Goal: Information Seeking & Learning: Learn about a topic

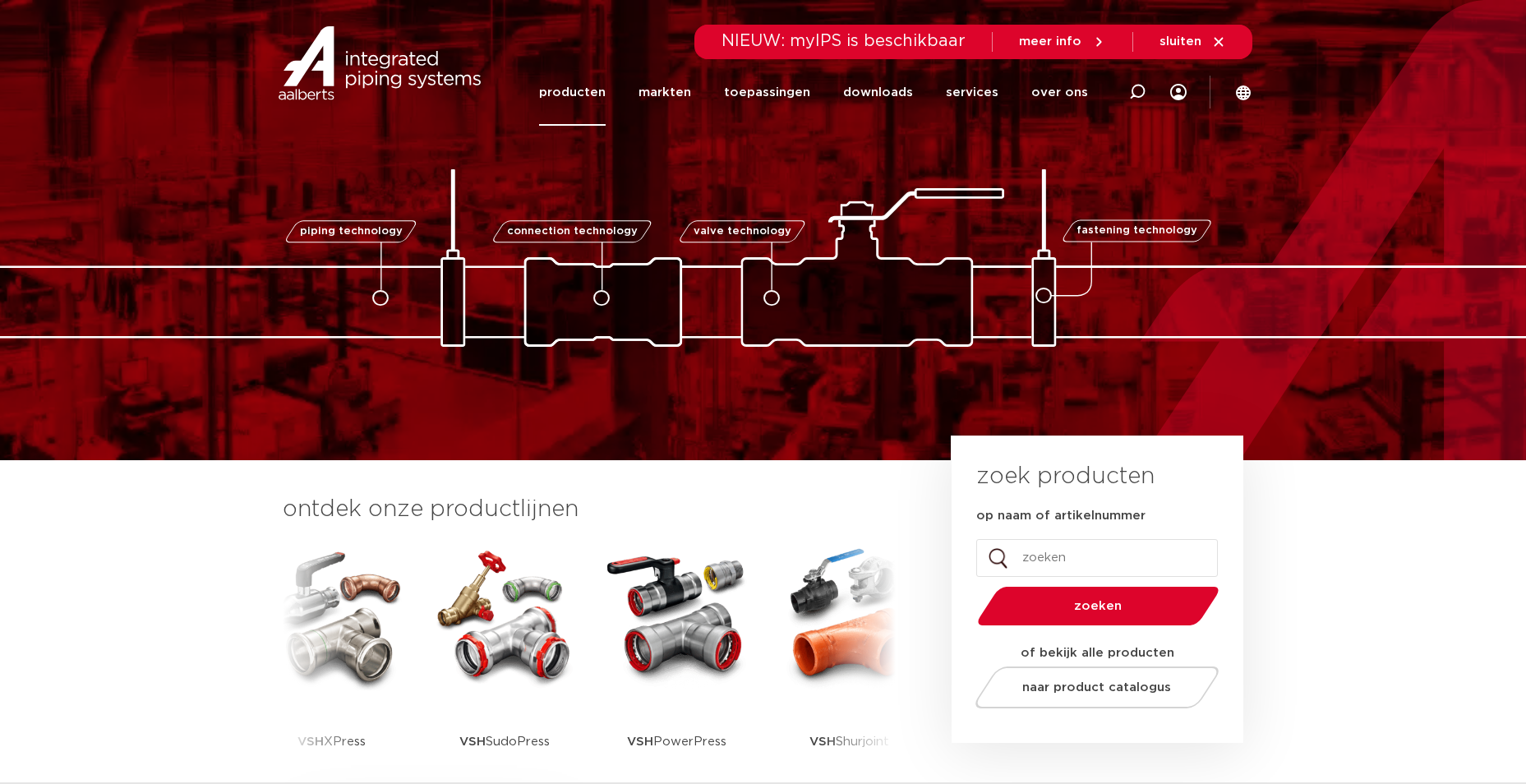
click at [579, 88] on link "producten" at bounding box center [572, 92] width 67 height 67
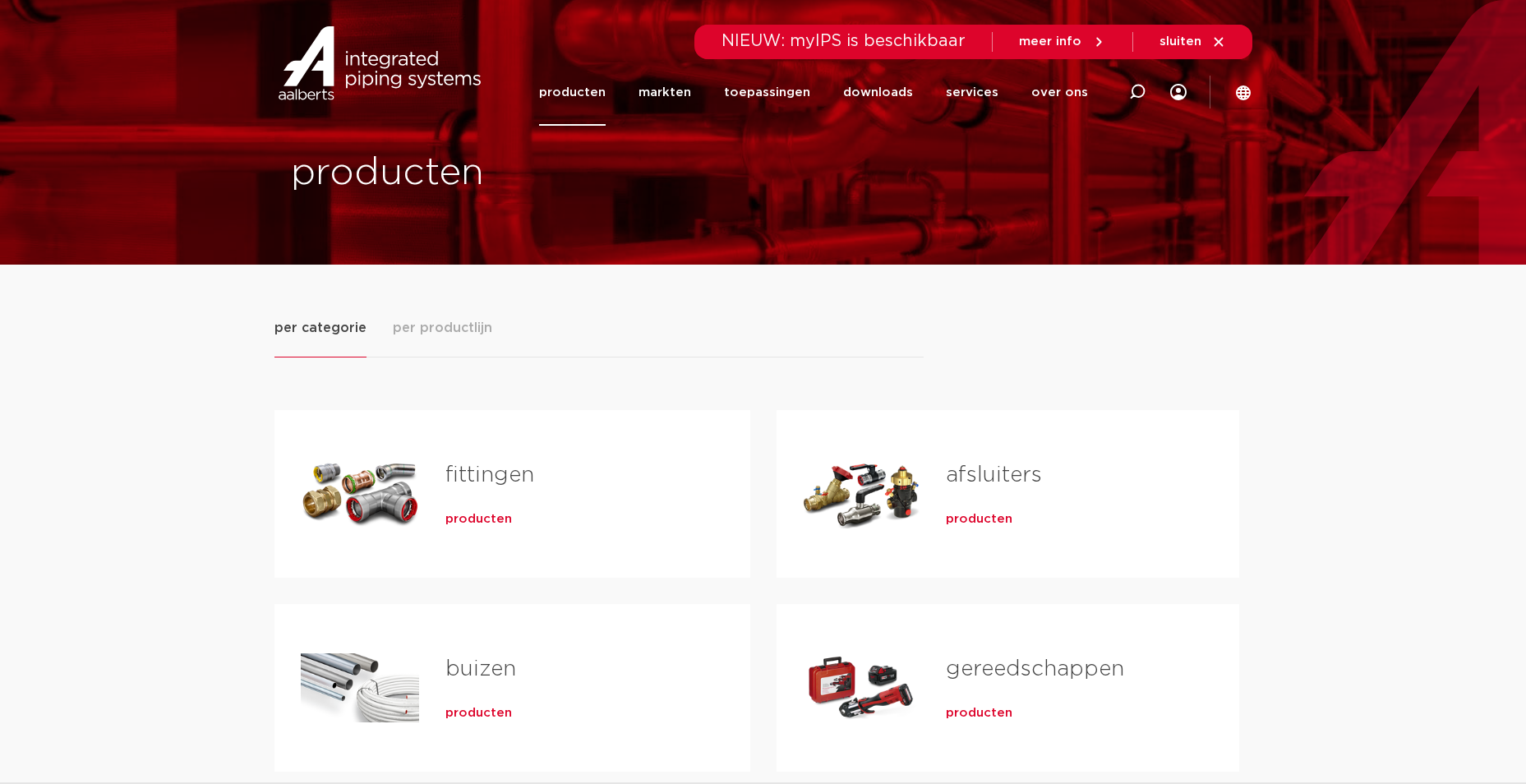
click at [503, 468] on link "fittingen" at bounding box center [490, 475] width 89 height 21
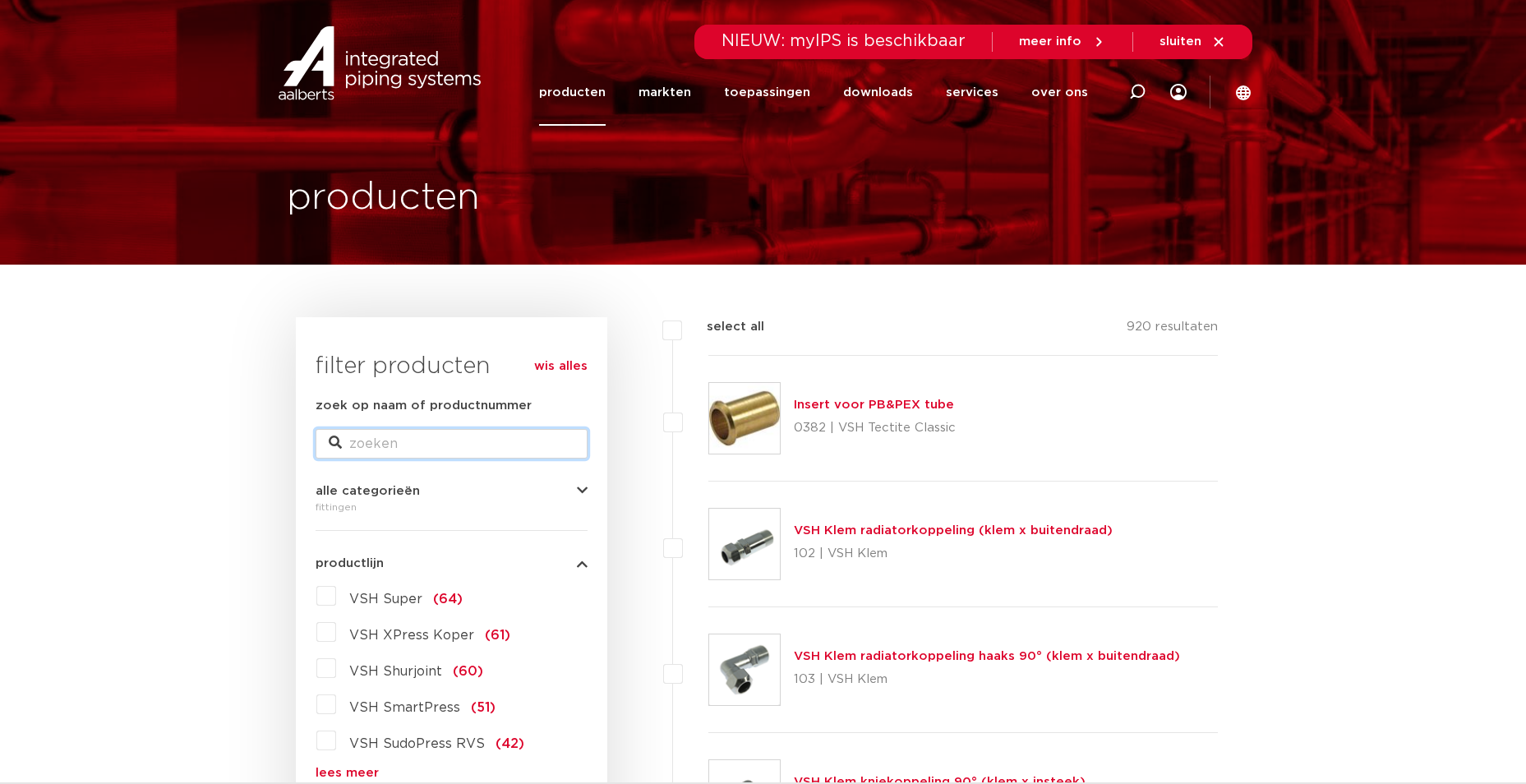
click at [474, 451] on input "zoek op naam of productnummer" at bounding box center [451, 444] width 272 height 30
type input "muurplaat"
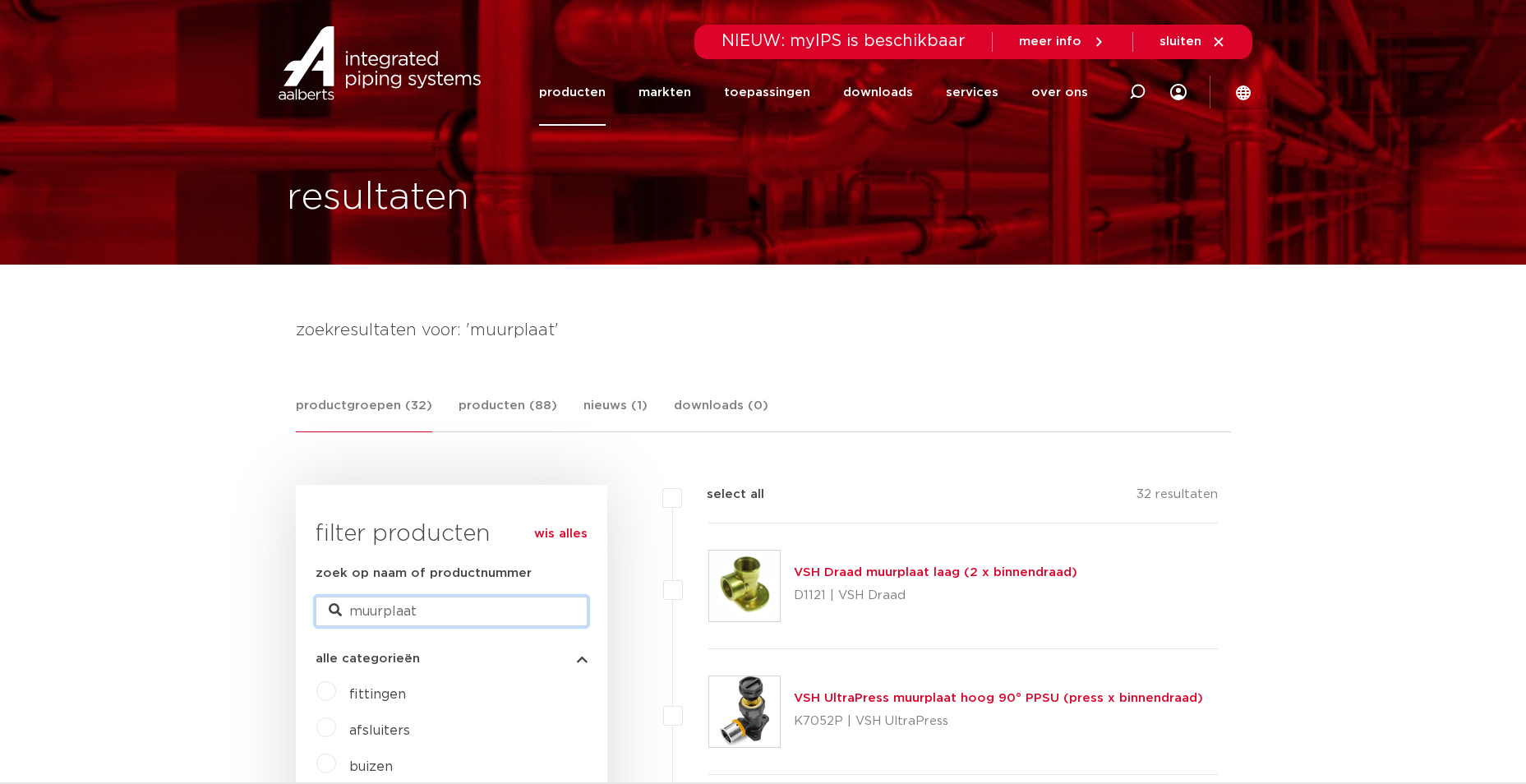
drag, startPoint x: 395, startPoint y: 615, endPoint x: 234, endPoint y: 613, distance: 161.0
type input "gevel"
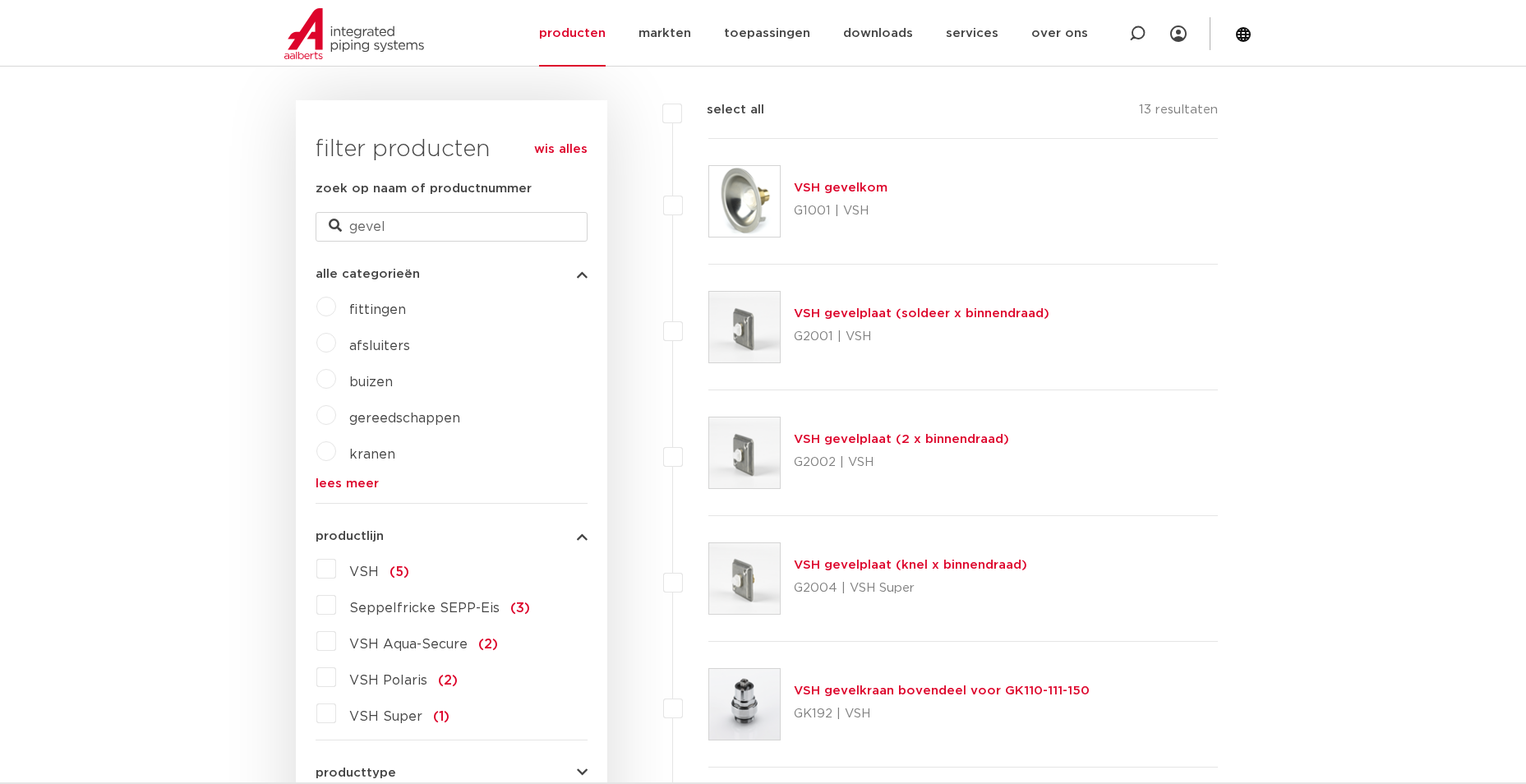
scroll to position [493, 0]
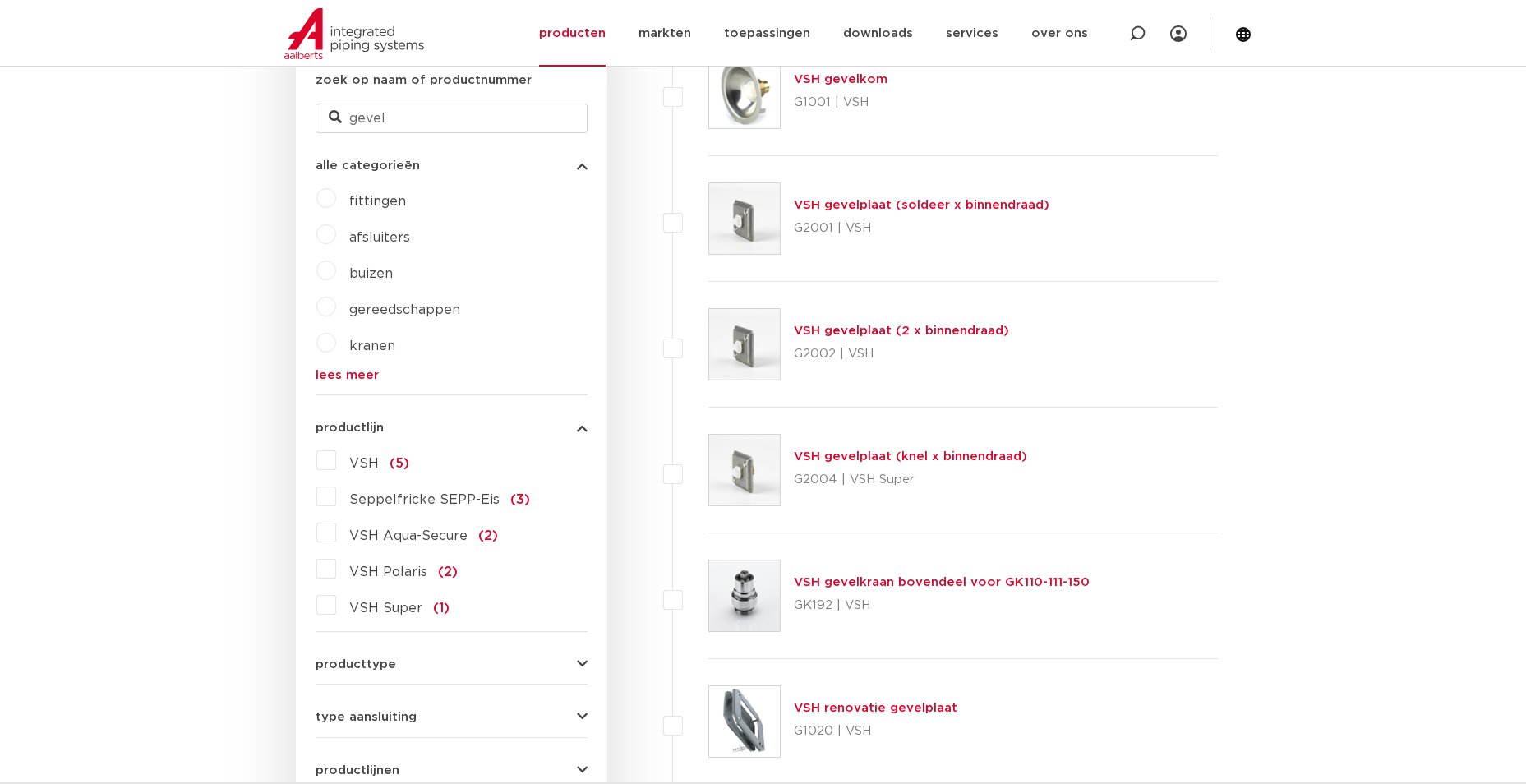
click at [894, 450] on link "VSH gevelplaat (knel x binnendraad)" at bounding box center [910, 456] width 233 height 12
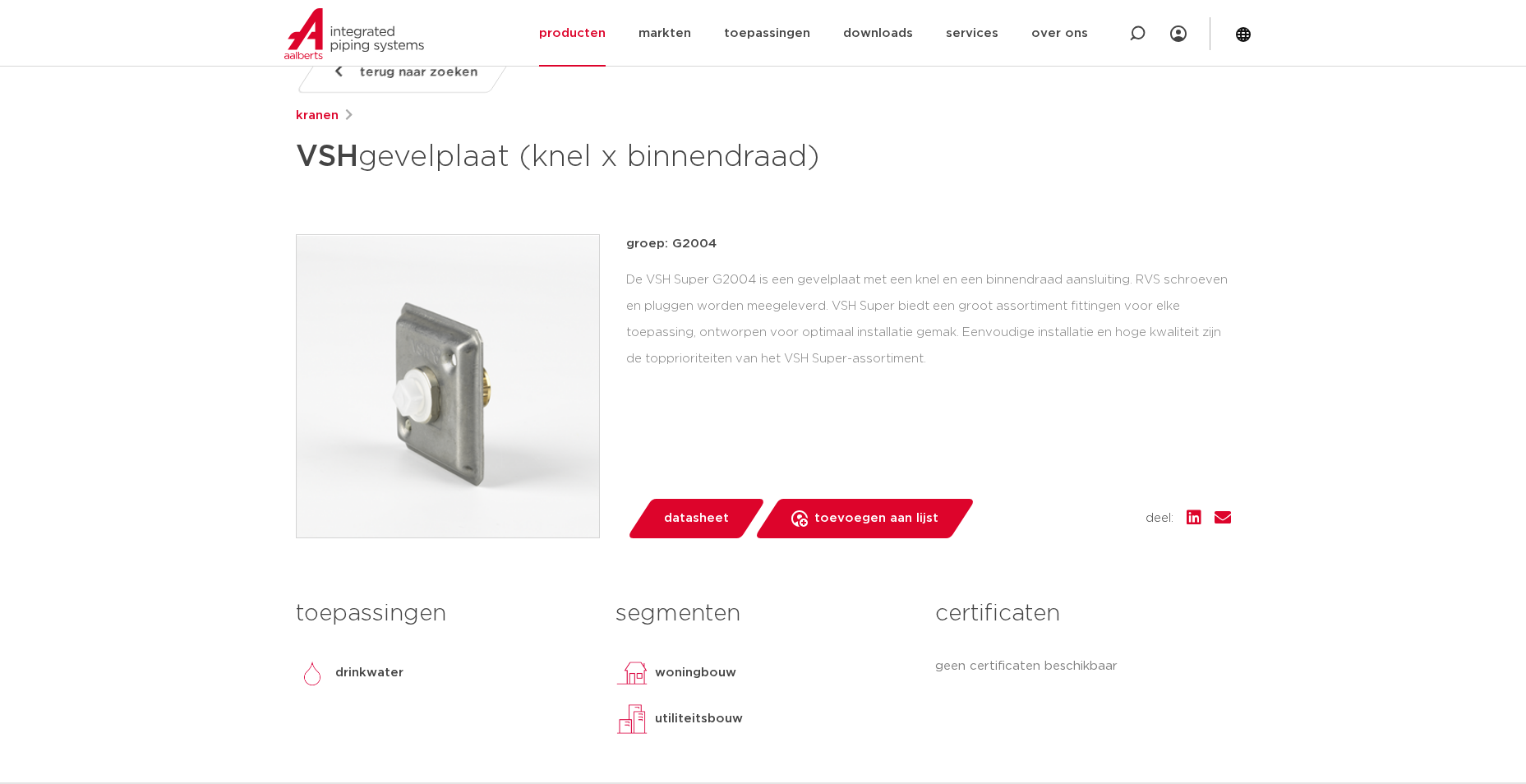
scroll to position [246, 0]
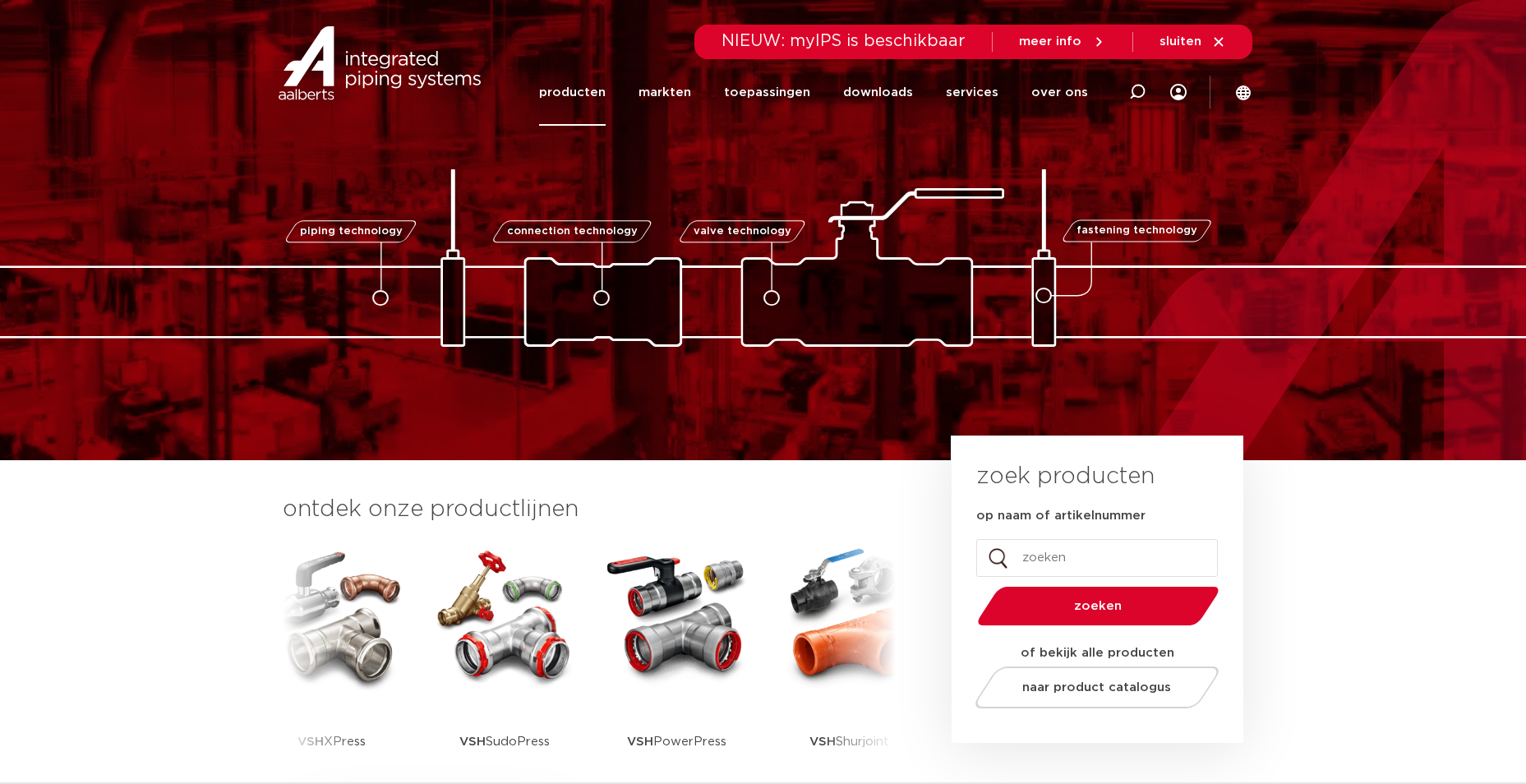
click at [585, 85] on link "producten" at bounding box center [572, 92] width 67 height 67
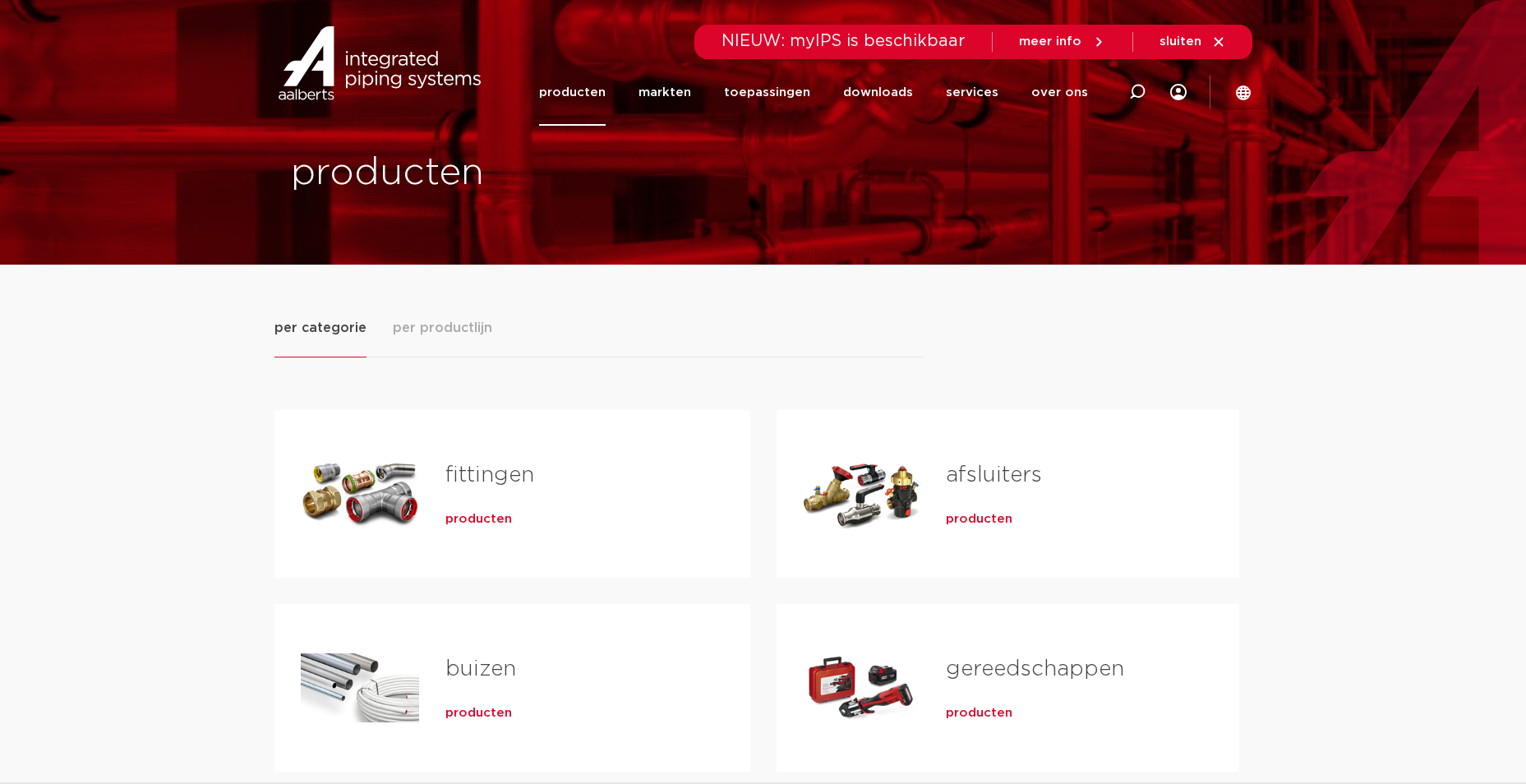
click at [475, 474] on link "fittingen" at bounding box center [490, 475] width 89 height 21
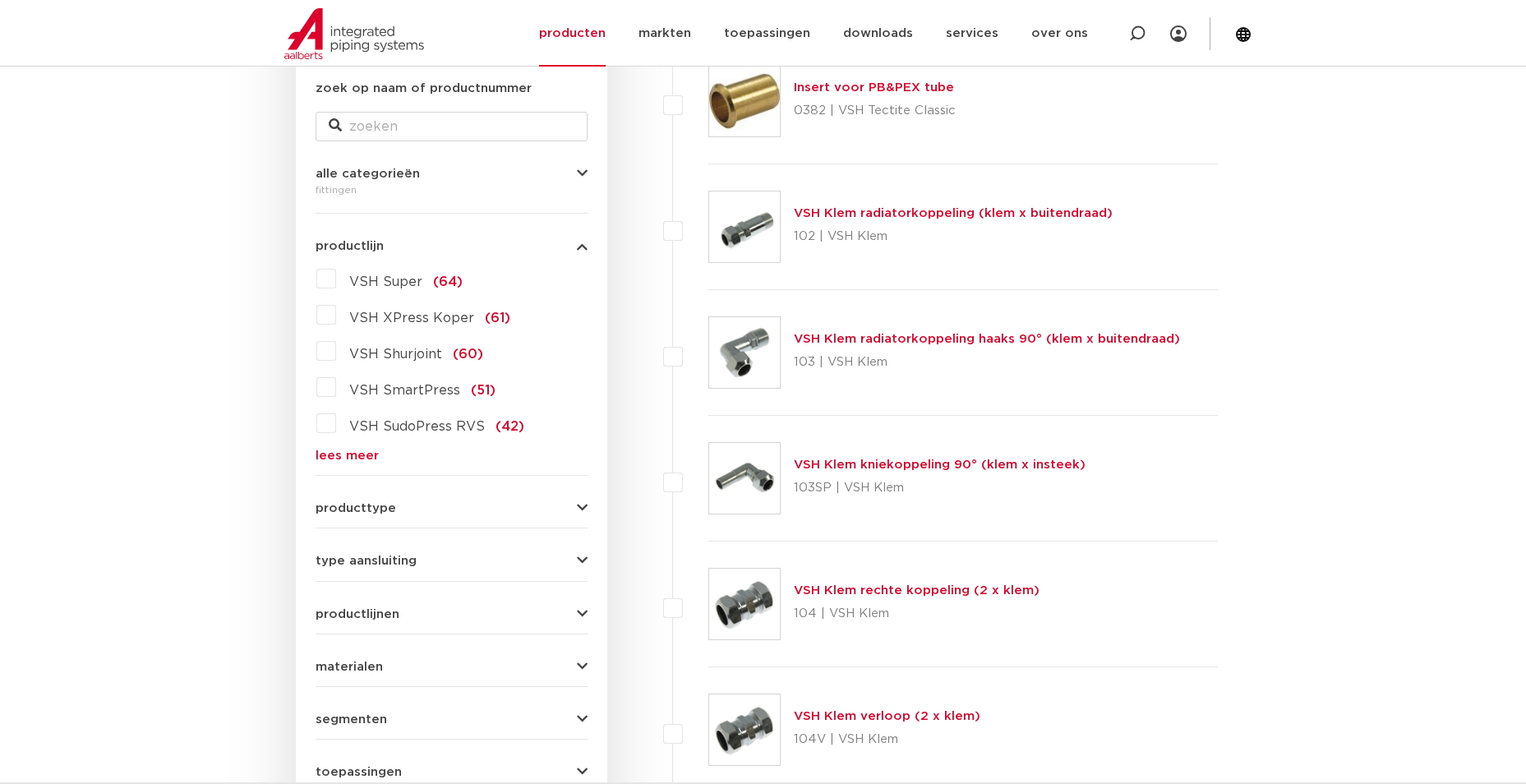
scroll to position [165, 0]
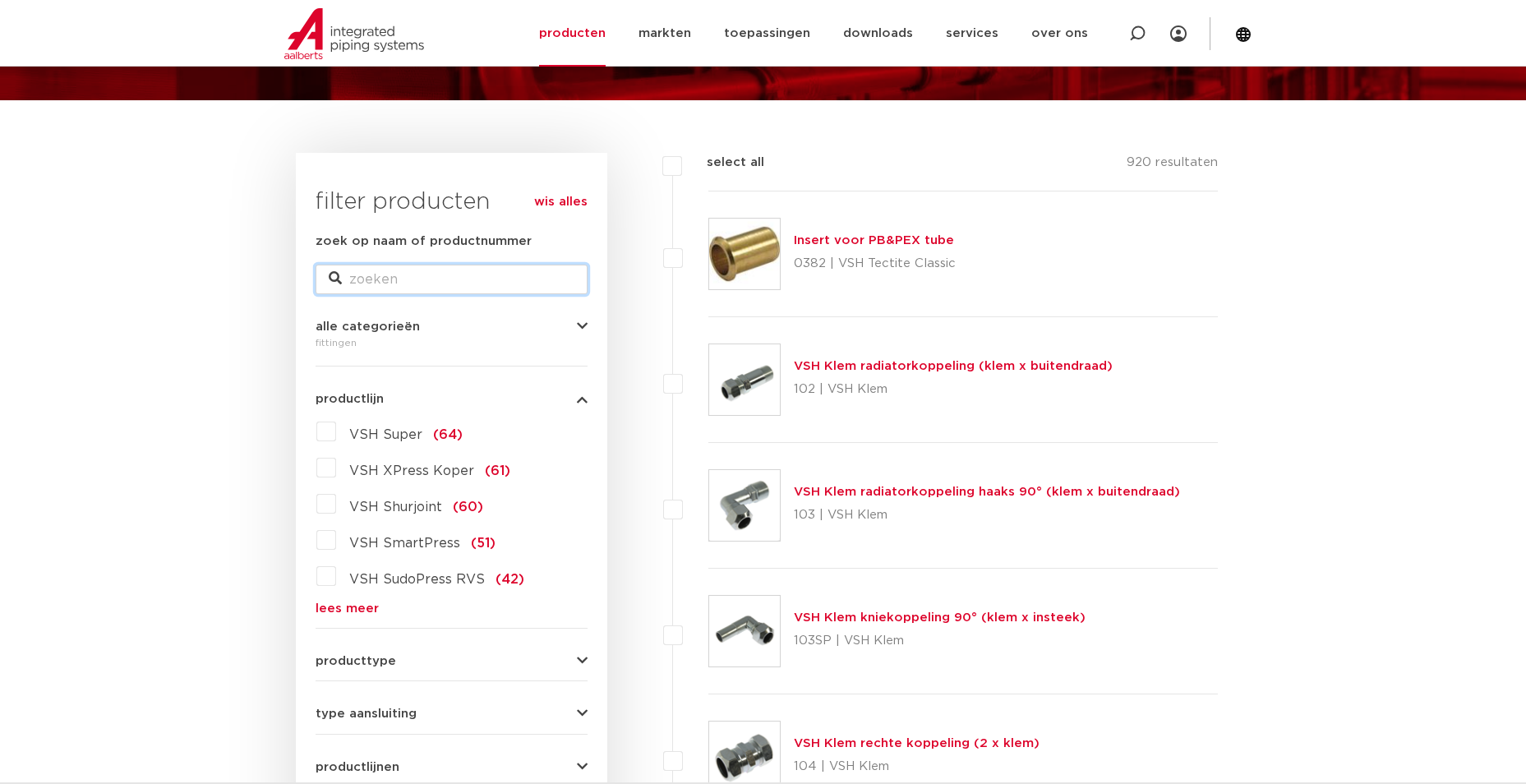
click at [412, 294] on input "zoek op naam of productnummer" at bounding box center [451, 279] width 272 height 30
type input "gevel"
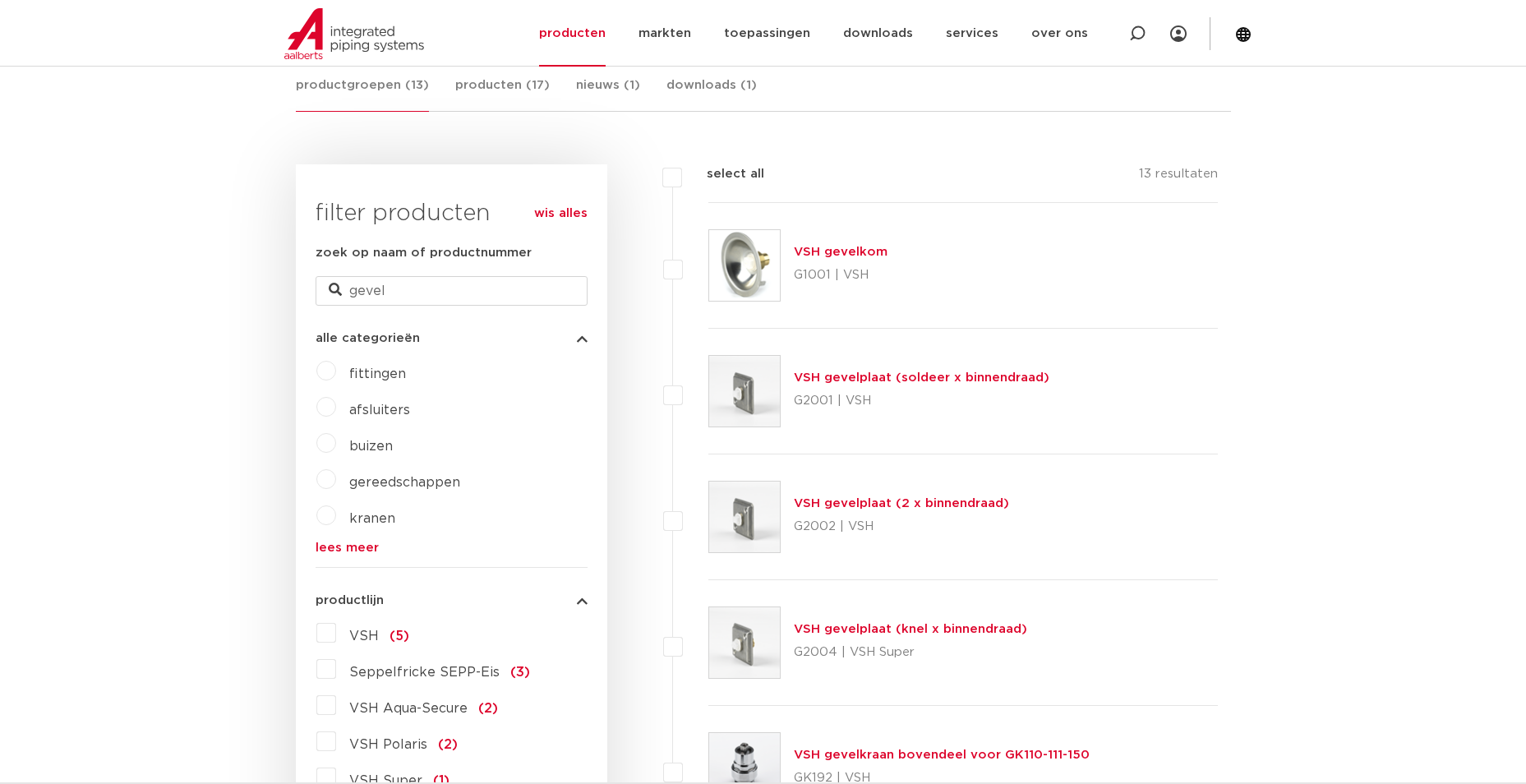
scroll to position [329, 0]
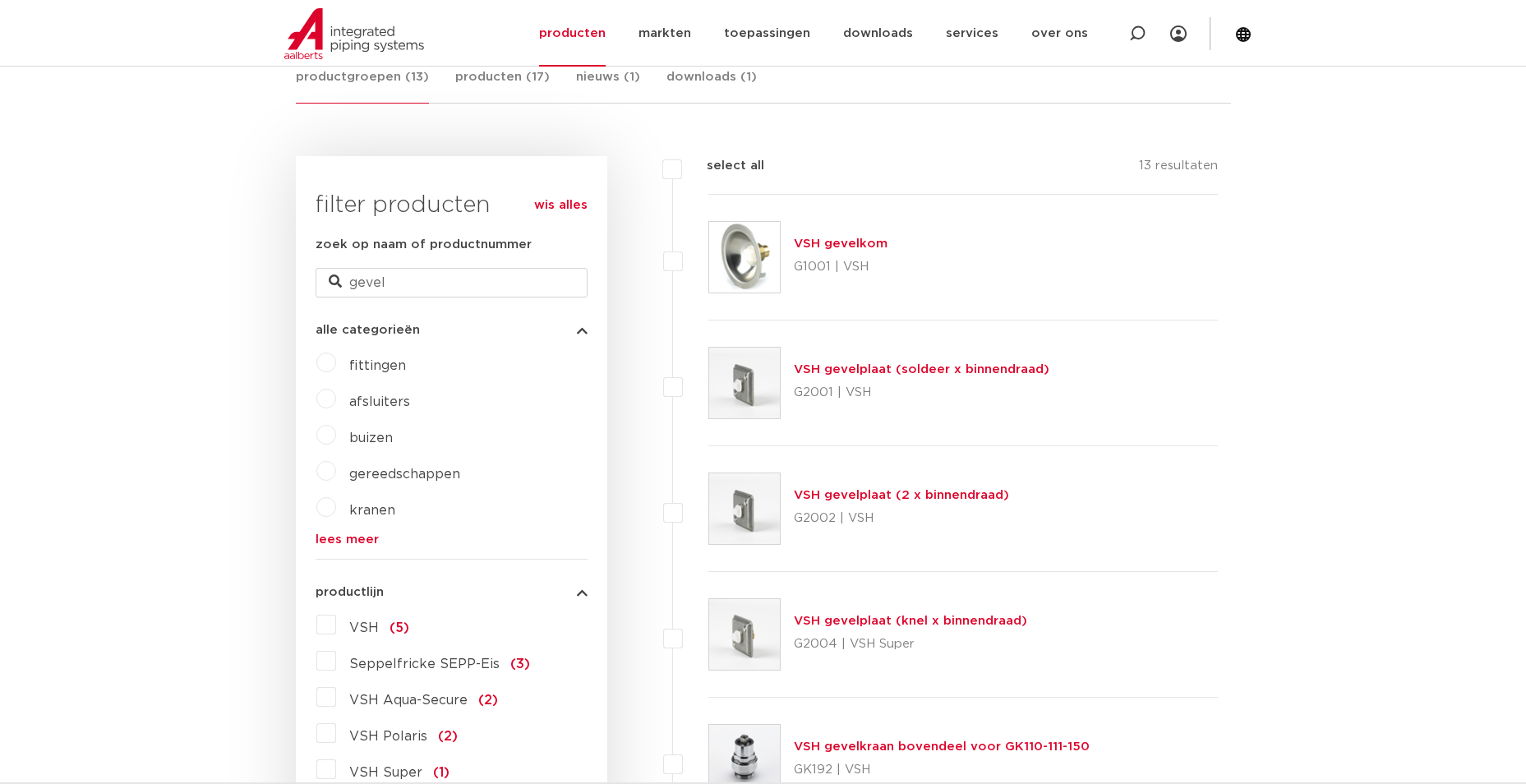
click at [925, 496] on link "VSH gevelplaat (2 x binnendraad)" at bounding box center [901, 495] width 215 height 12
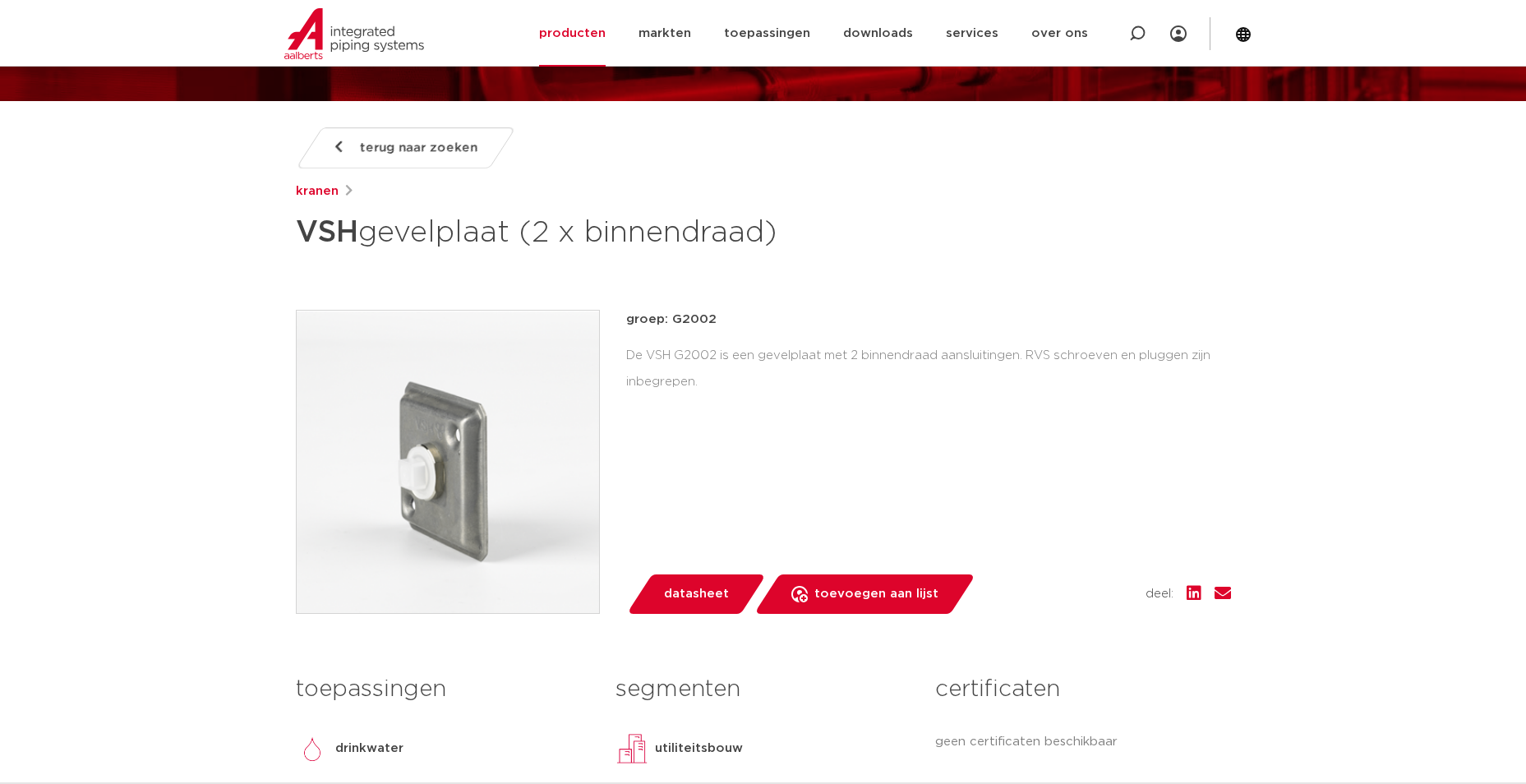
scroll to position [165, 0]
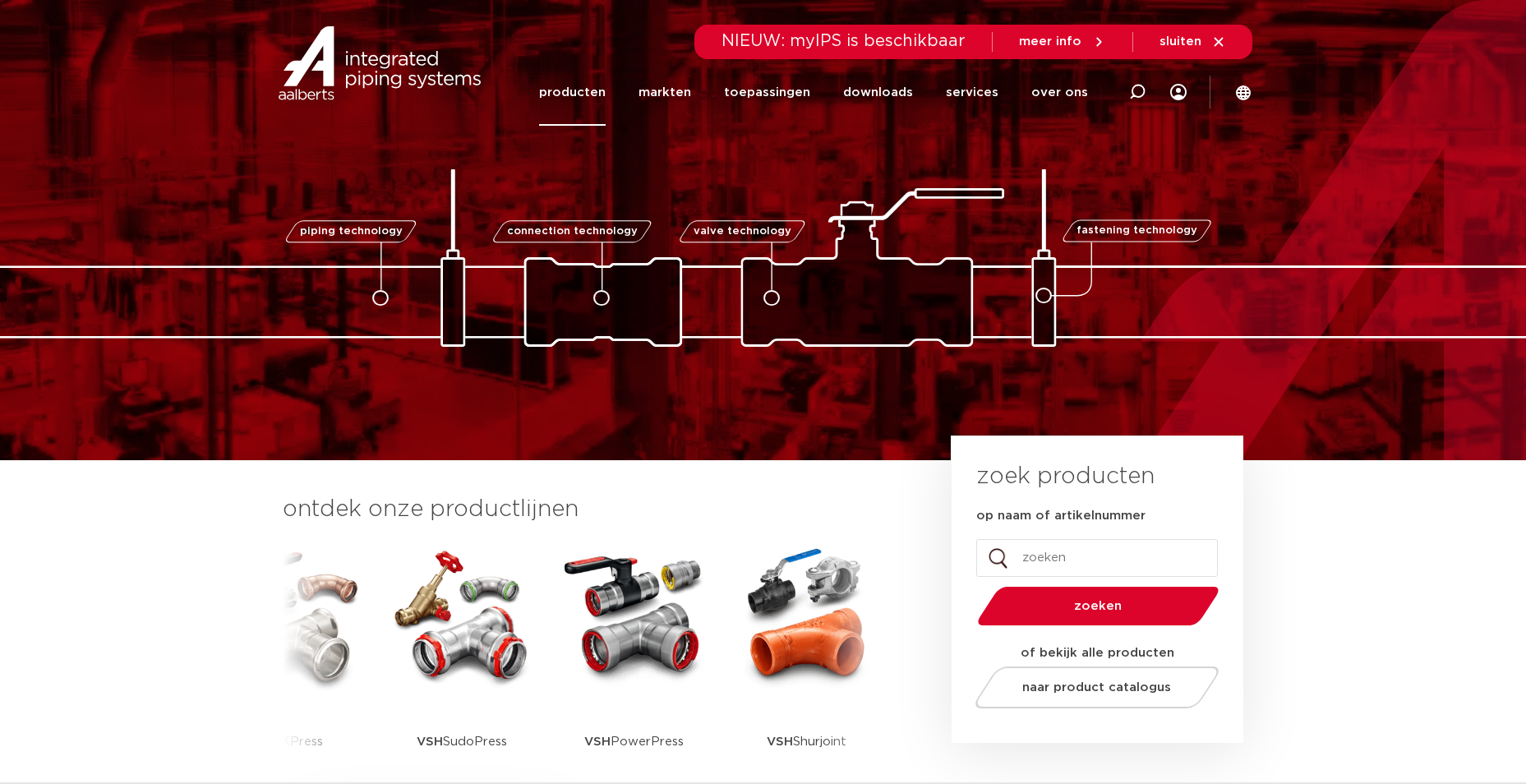
click at [578, 86] on link "producten" at bounding box center [572, 92] width 67 height 67
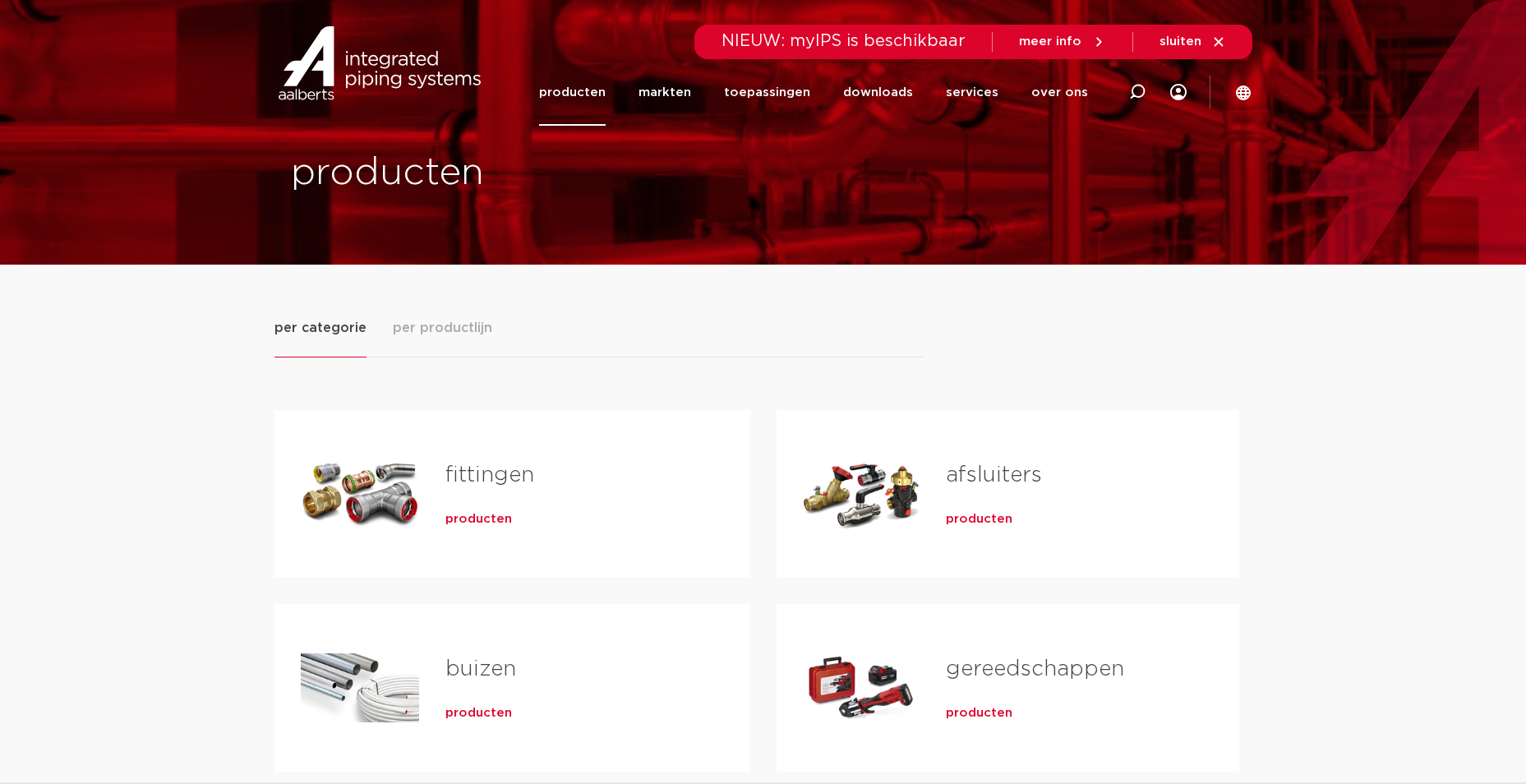
click at [399, 478] on div "Tabs. Open items met enter of spatie, sluit af met escape en navigeer met de pi…" at bounding box center [360, 494] width 119 height 115
click at [451, 472] on link "fittingen" at bounding box center [490, 475] width 89 height 21
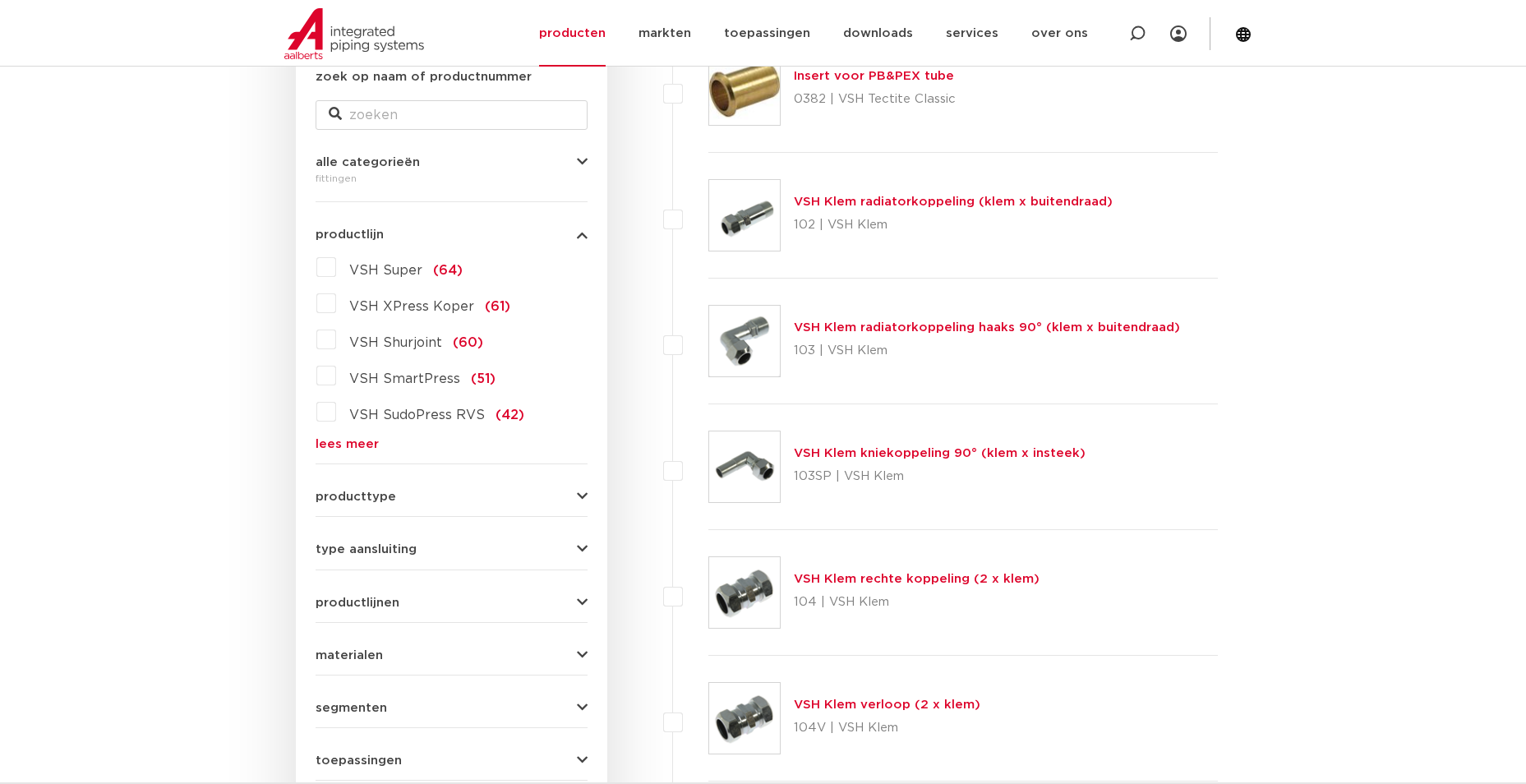
scroll to position [329, 0]
click at [388, 126] on input "zoek op naam of productnummer" at bounding box center [451, 115] width 272 height 30
type input "gevel"
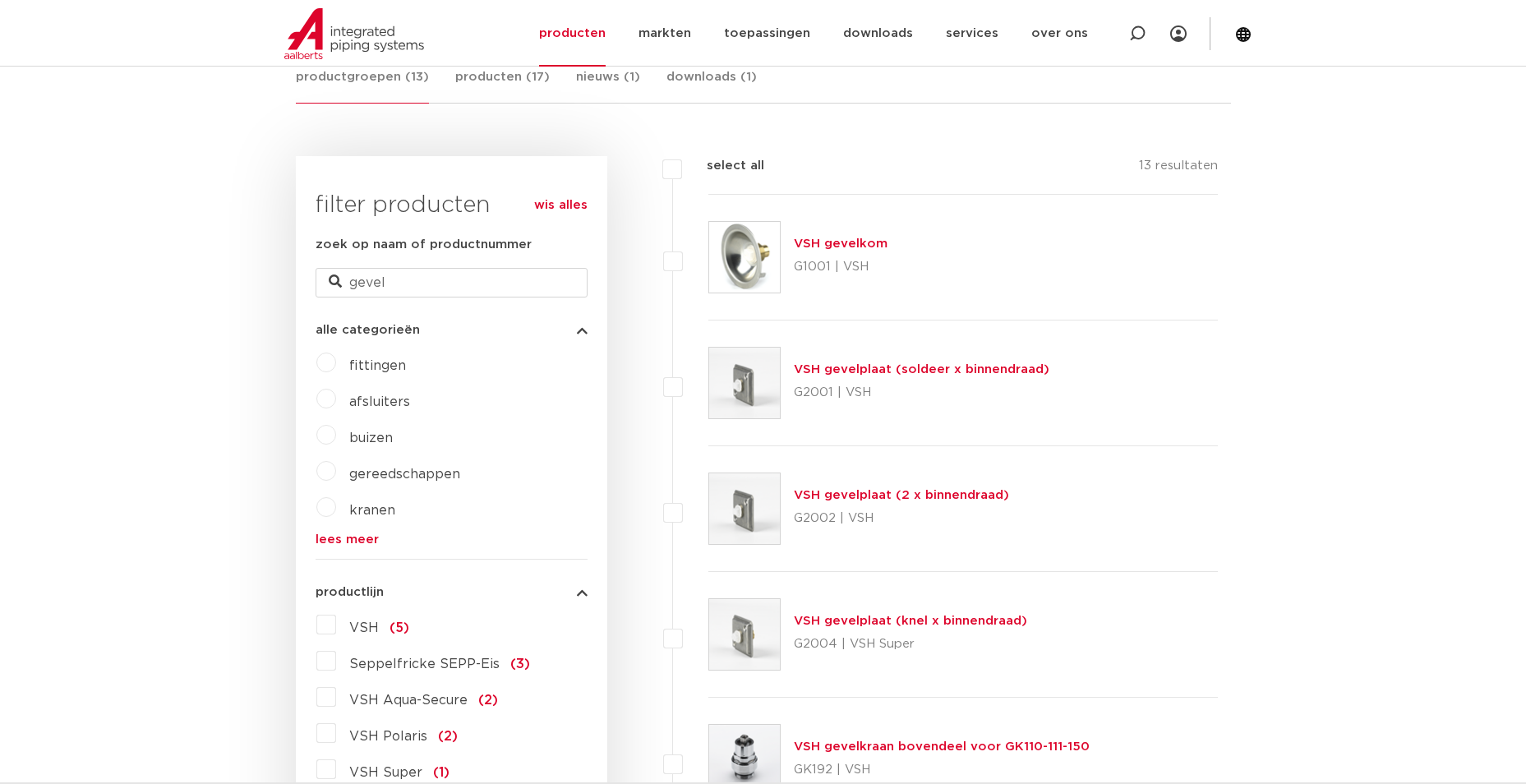
click at [900, 623] on link "VSH gevelplaat (knel x binnendraad)" at bounding box center [910, 620] width 233 height 12
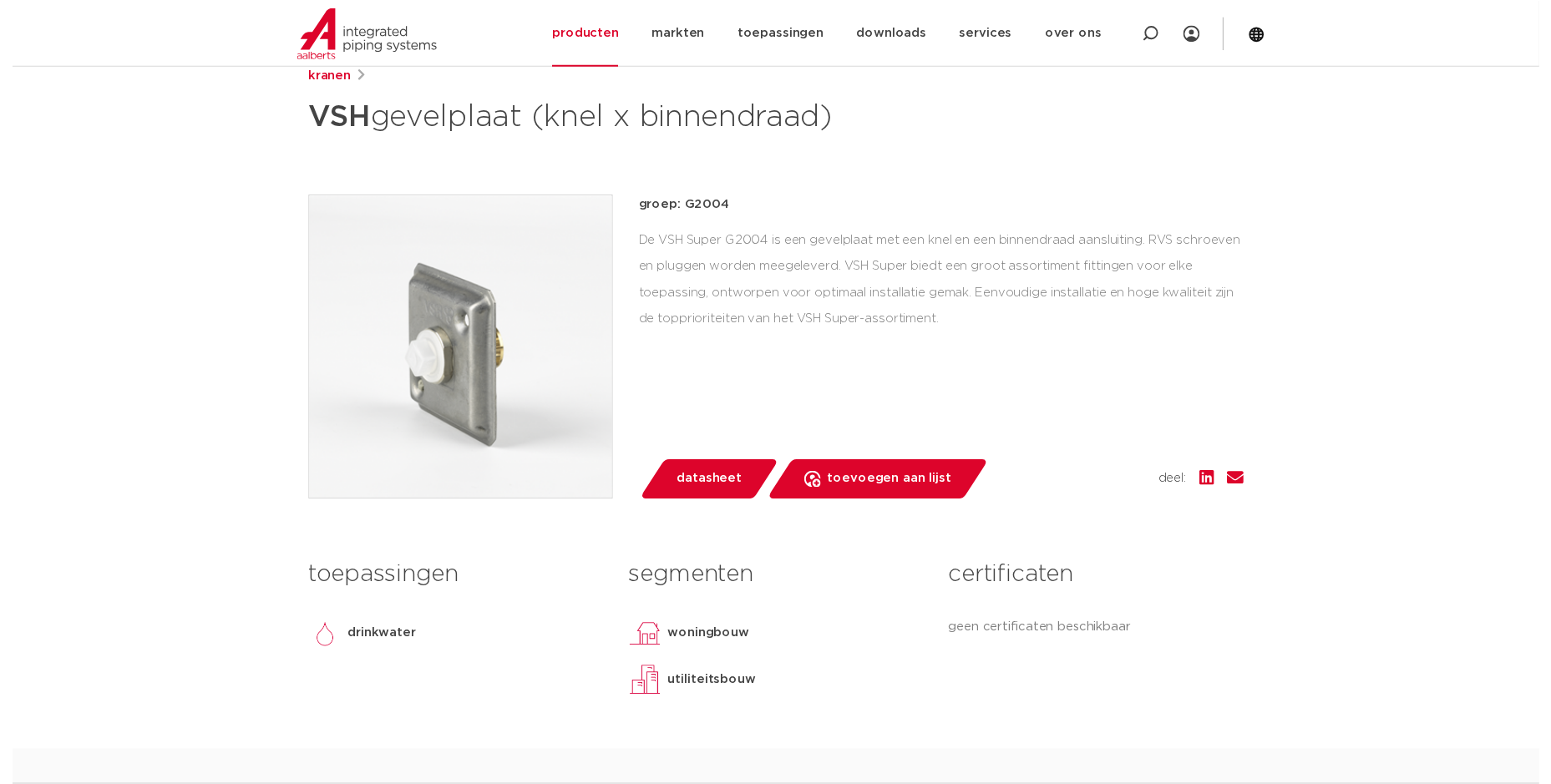
scroll to position [334, 0]
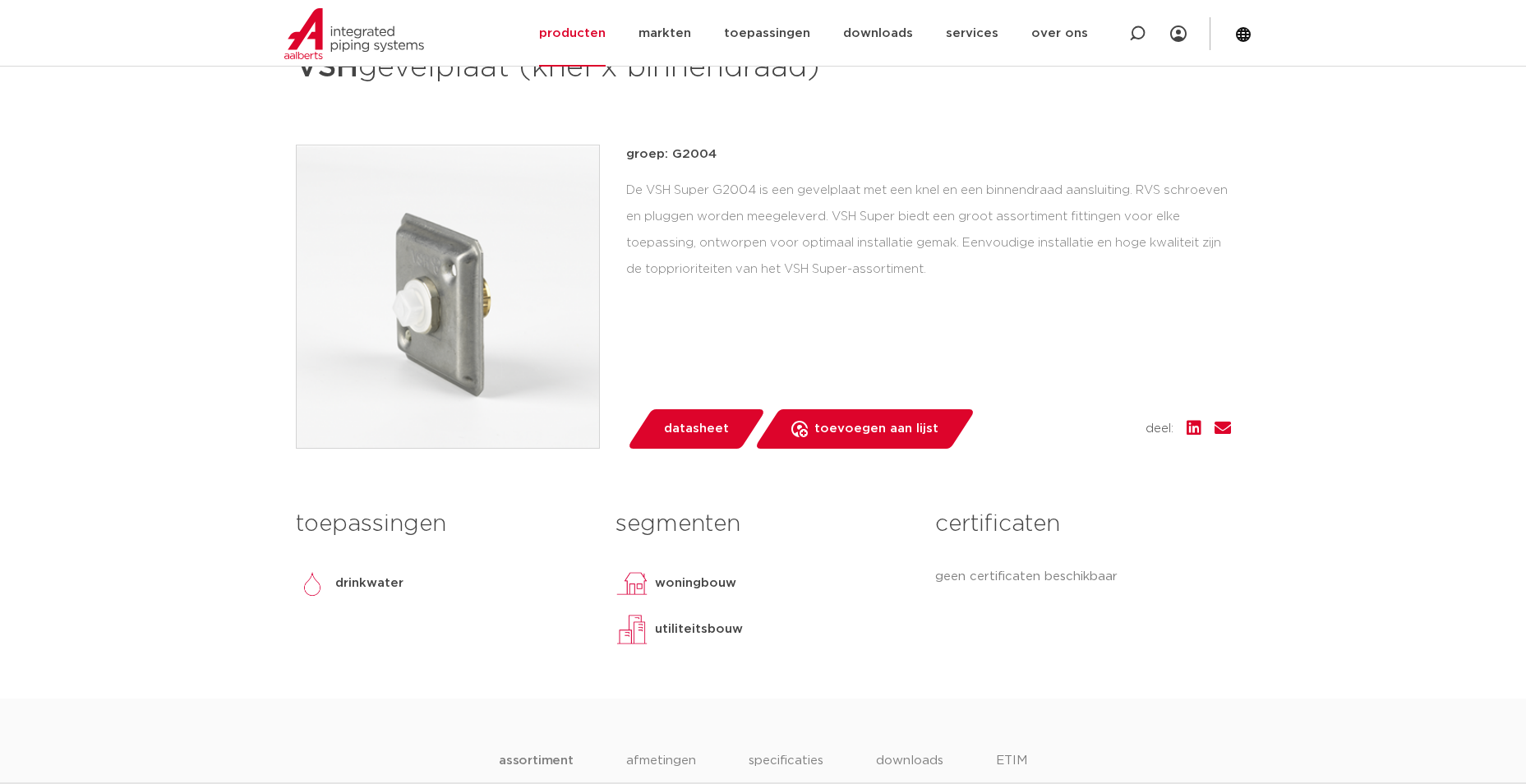
click at [716, 429] on span "datasheet" at bounding box center [696, 429] width 65 height 26
